Goal: Information Seeking & Learning: Learn about a topic

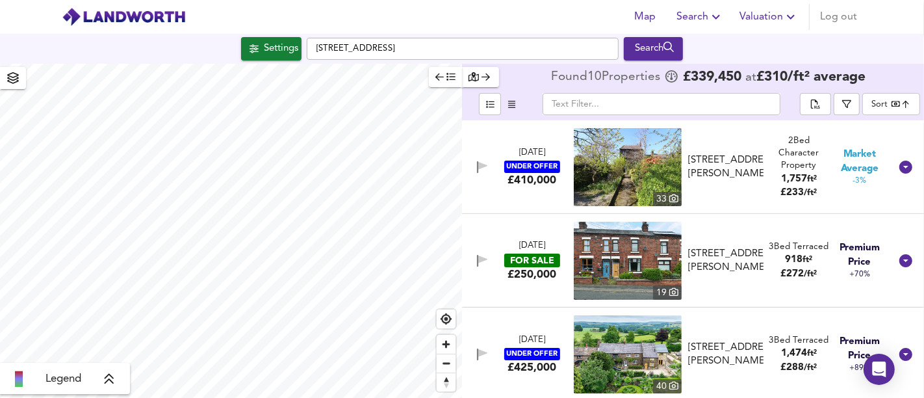
click at [254, 38] on div "[STREET_ADDRESS] Search" at bounding box center [462, 48] width 924 height 23
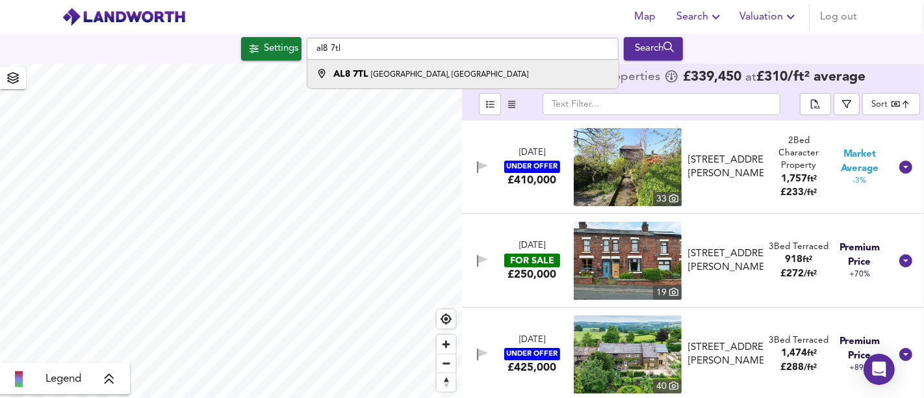
click at [398, 79] on div "[STREET_ADDRESS]" at bounding box center [430, 74] width 195 height 13
type input "[STREET_ADDRESS]"
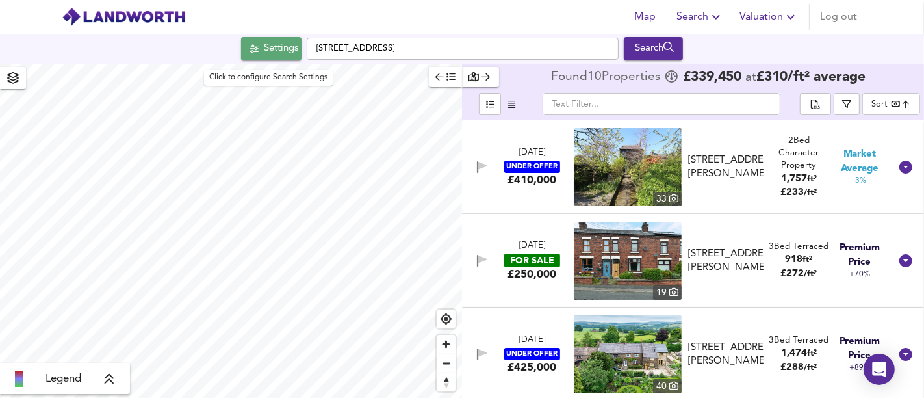
click at [270, 55] on div "Settings" at bounding box center [281, 48] width 34 height 17
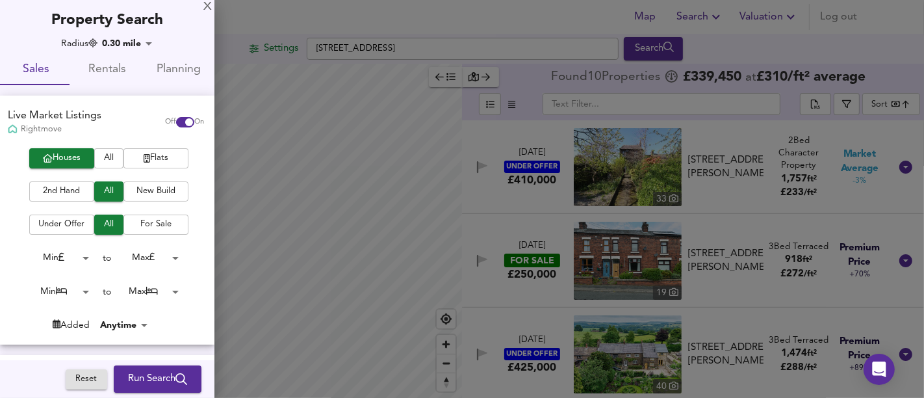
click at [168, 187] on span "New Build" at bounding box center [156, 191] width 52 height 15
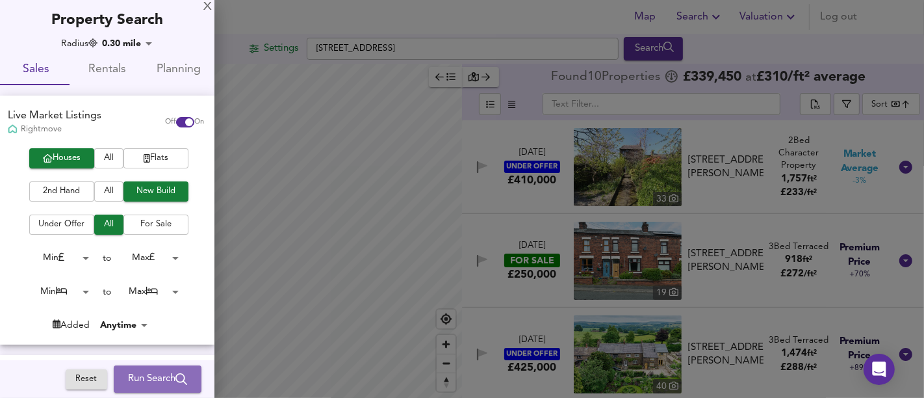
click at [156, 372] on span "Run Search" at bounding box center [157, 378] width 59 height 17
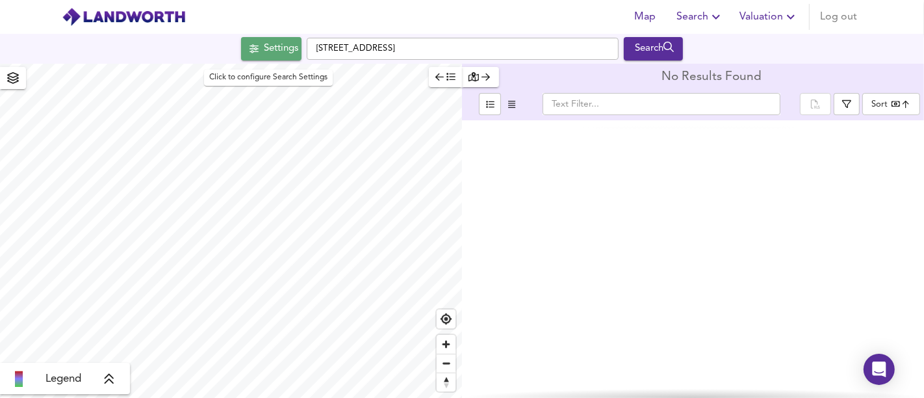
click at [274, 49] on div "Settings" at bounding box center [281, 48] width 34 height 17
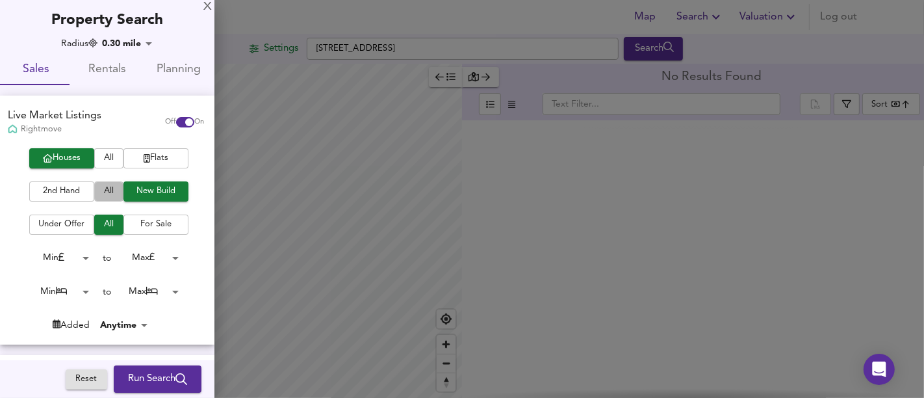
click at [101, 190] on span "All" at bounding box center [109, 191] width 16 height 15
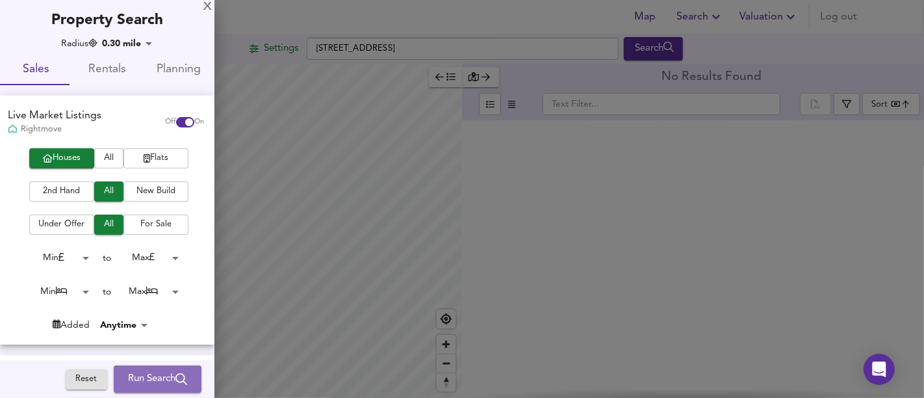
click at [153, 379] on span "Run Search" at bounding box center [157, 378] width 59 height 17
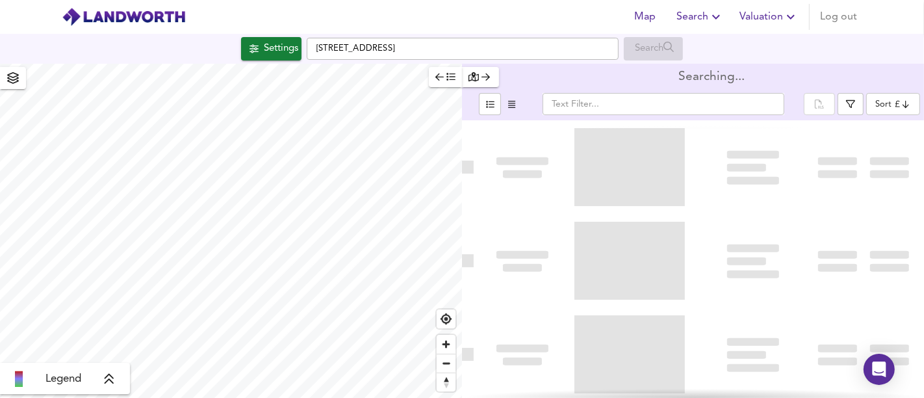
type input "bestdeal"
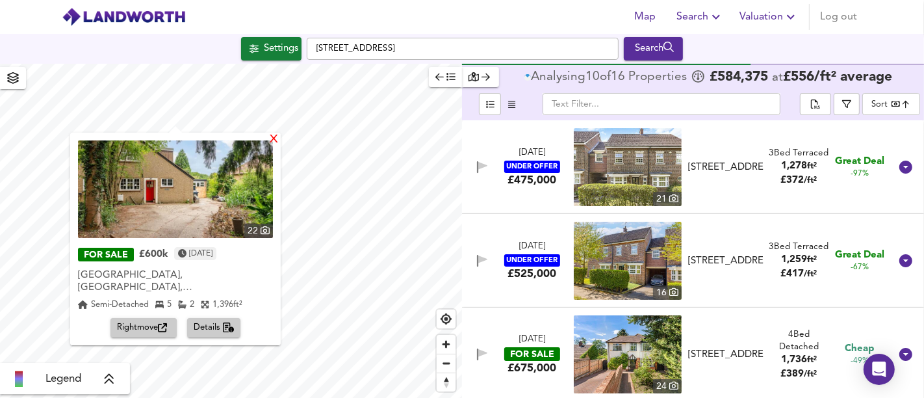
click at [269, 142] on div "X" at bounding box center [273, 140] width 11 height 12
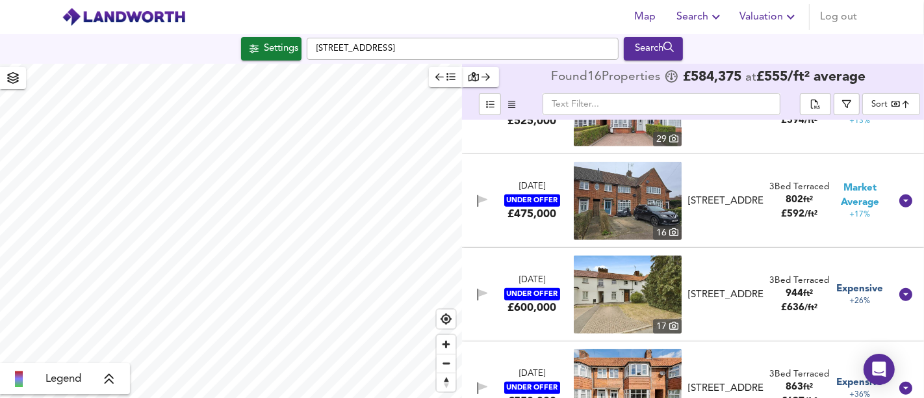
scroll to position [786, 0]
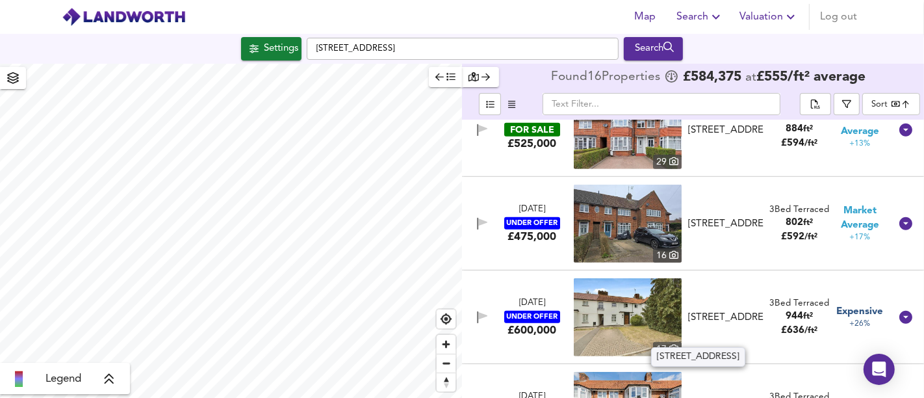
click at [739, 314] on div "[STREET_ADDRESS]" at bounding box center [725, 318] width 75 height 14
